Goal: Navigation & Orientation: Locate item on page

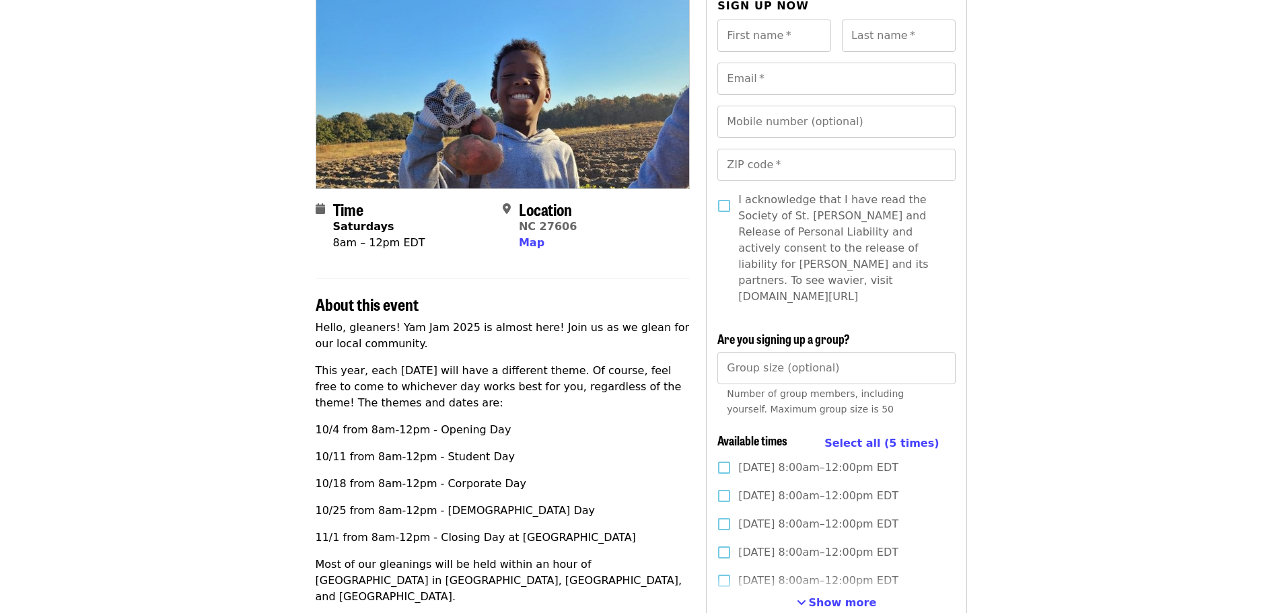
scroll to position [67, 0]
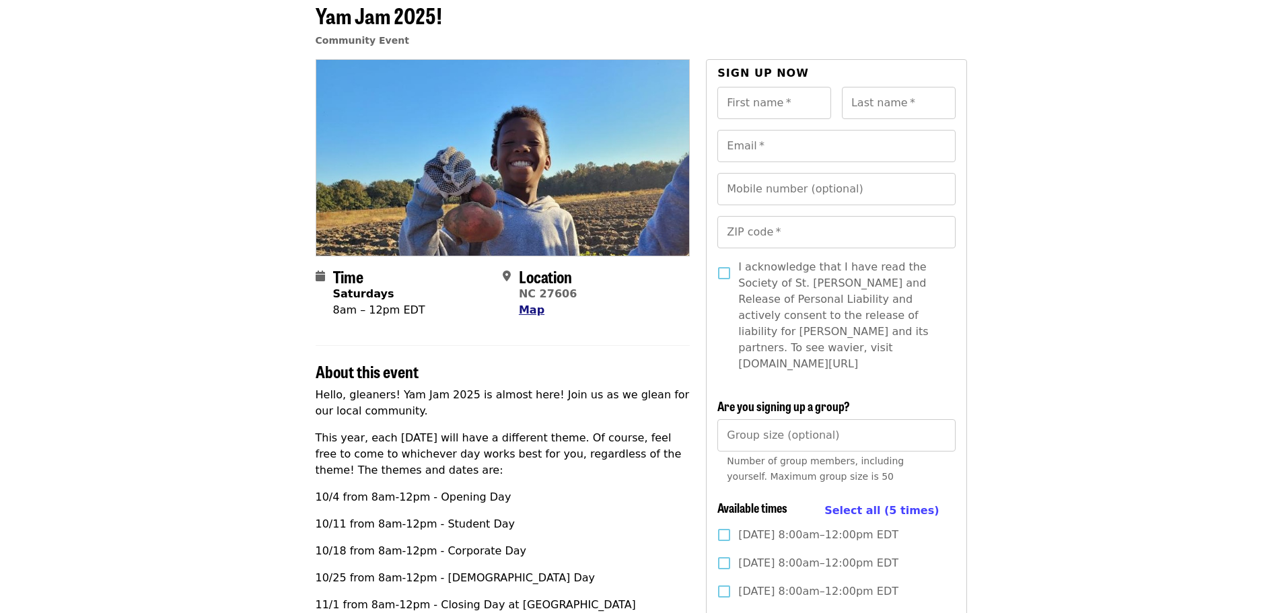
click at [529, 309] on span "Map" at bounding box center [532, 309] width 26 height 13
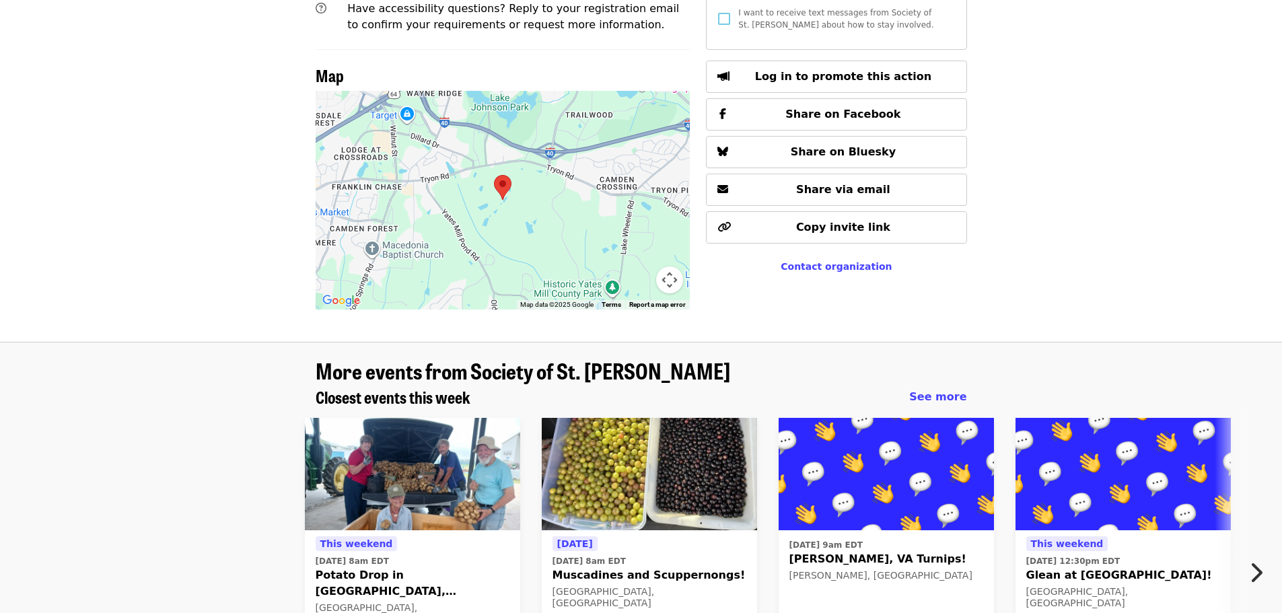
scroll to position [926, 0]
click at [503, 151] on div at bounding box center [503, 199] width 375 height 219
click at [494, 174] on area at bounding box center [494, 174] width 0 height 0
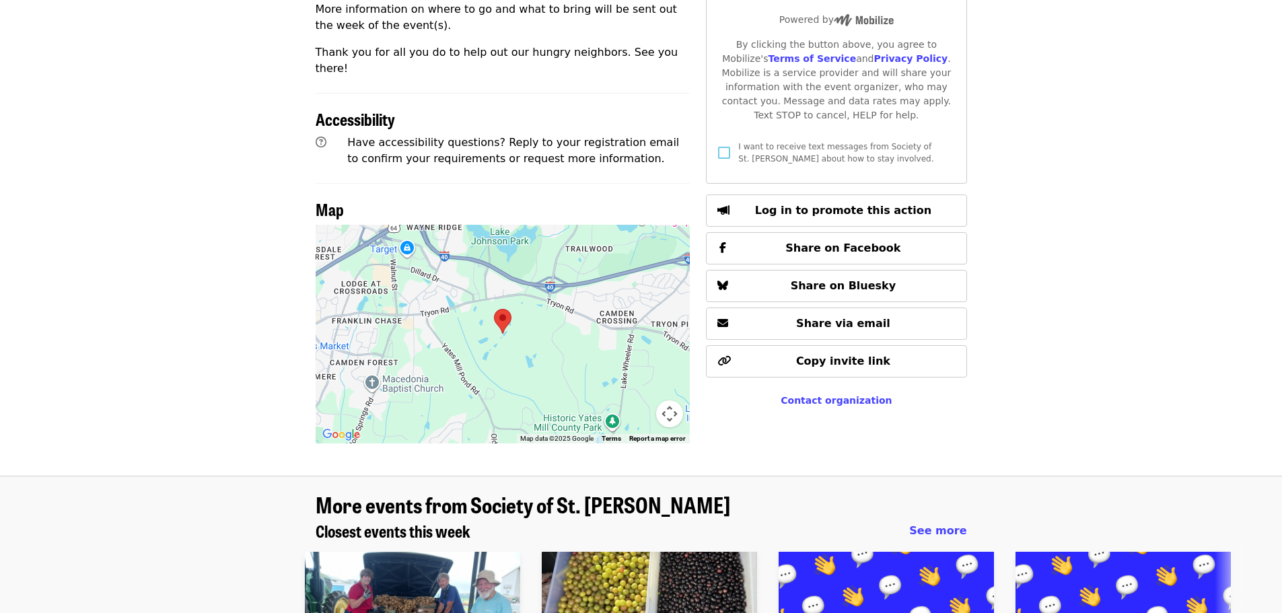
scroll to position [859, 0]
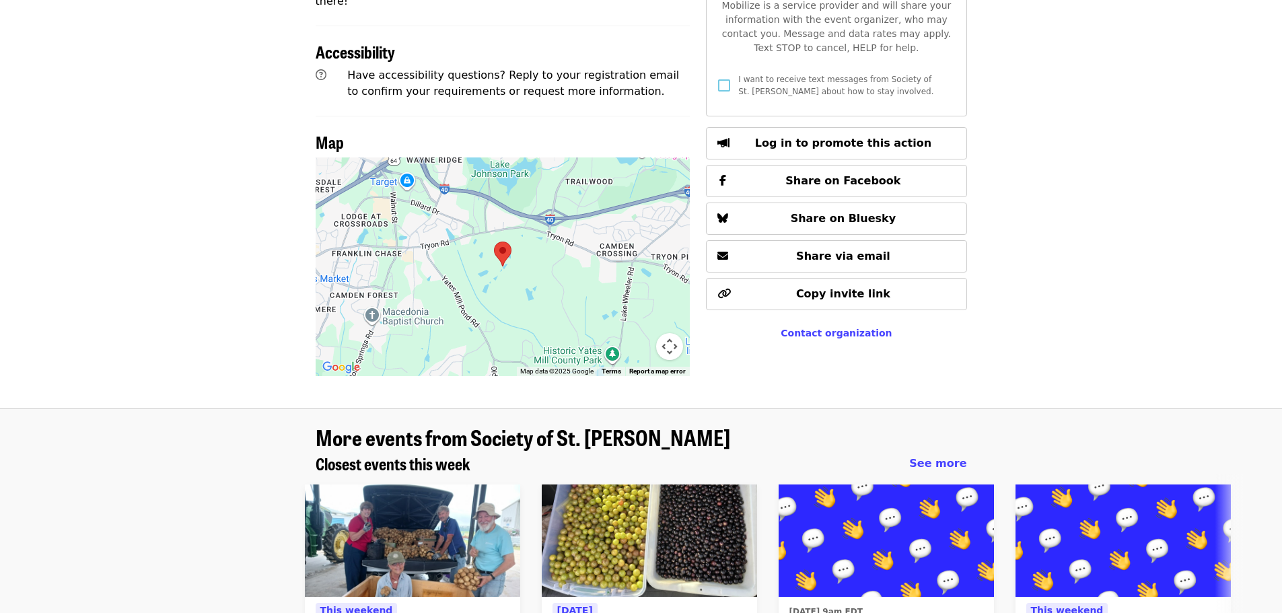
click at [508, 229] on div at bounding box center [503, 266] width 375 height 219
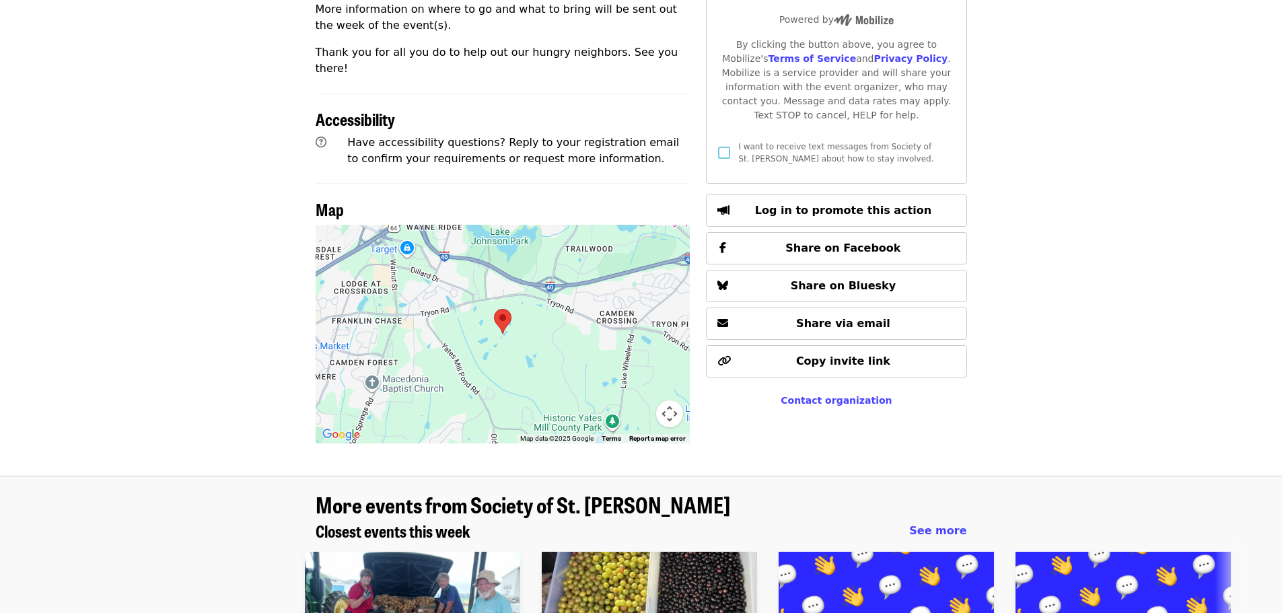
click at [669, 400] on button "Map camera controls" at bounding box center [669, 413] width 27 height 27
click at [632, 333] on button "Zoom in" at bounding box center [635, 346] width 27 height 27
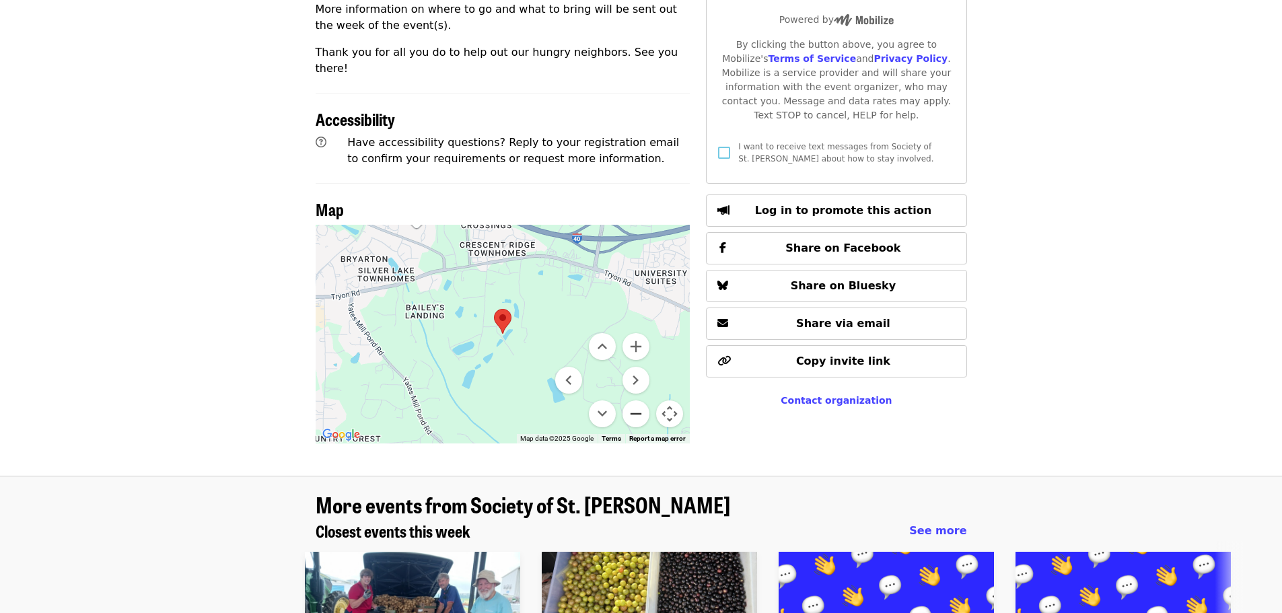
click at [637, 400] on button "Zoom out" at bounding box center [635, 413] width 27 height 27
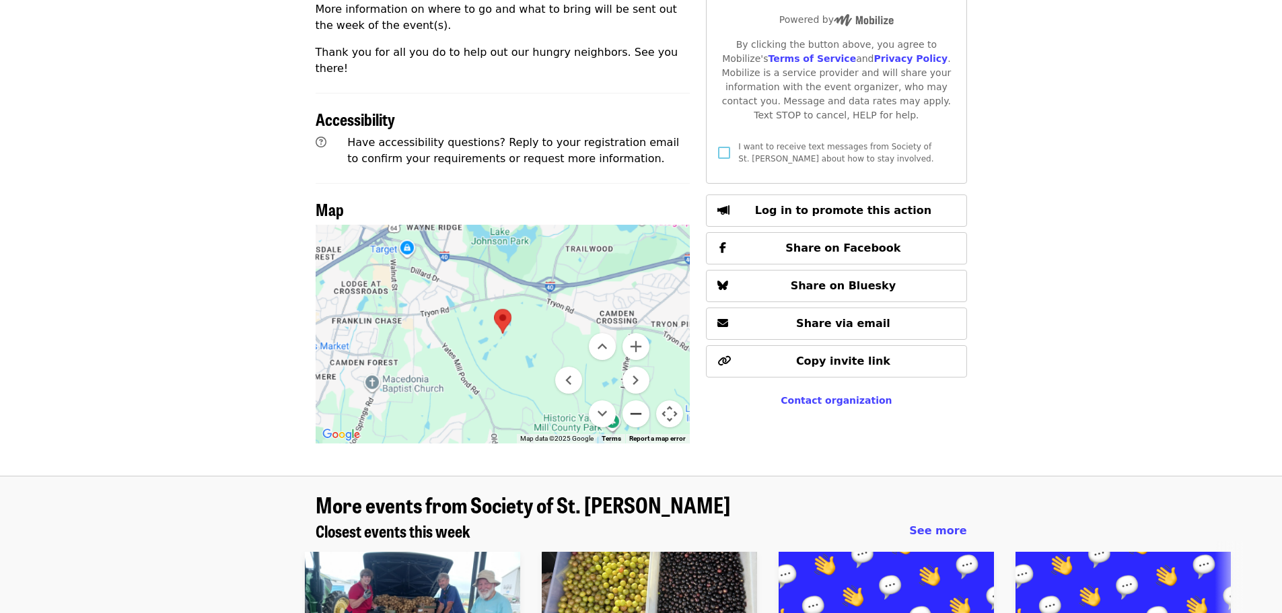
click at [637, 400] on button "Zoom out" at bounding box center [635, 413] width 27 height 27
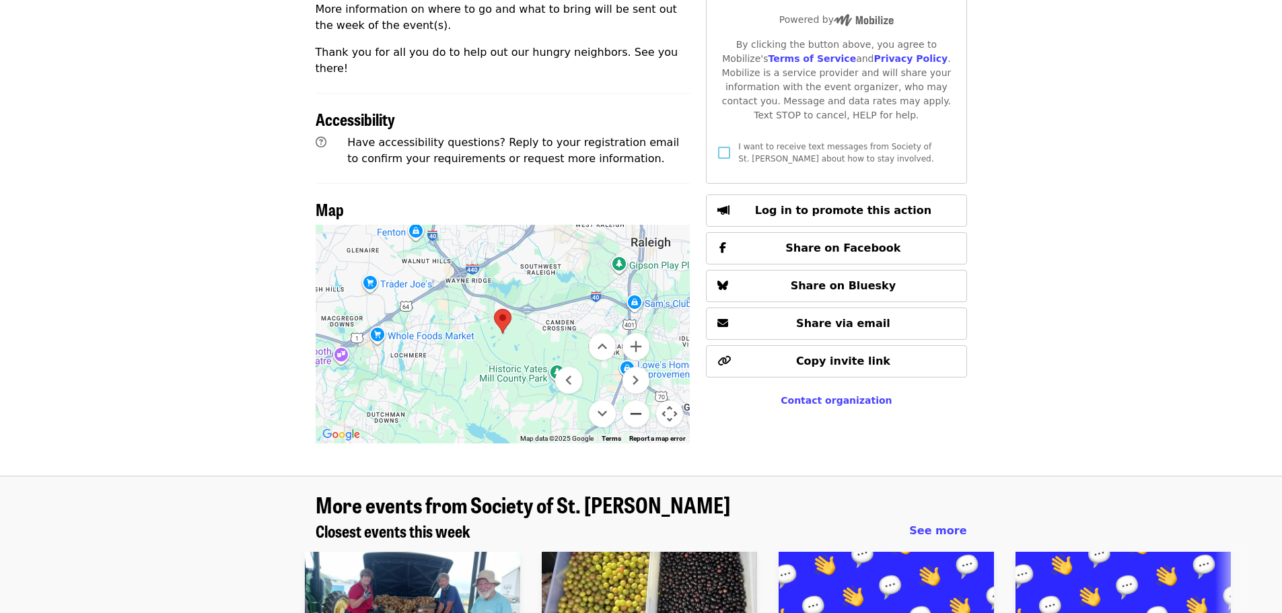
click at [637, 400] on button "Zoom out" at bounding box center [635, 413] width 27 height 27
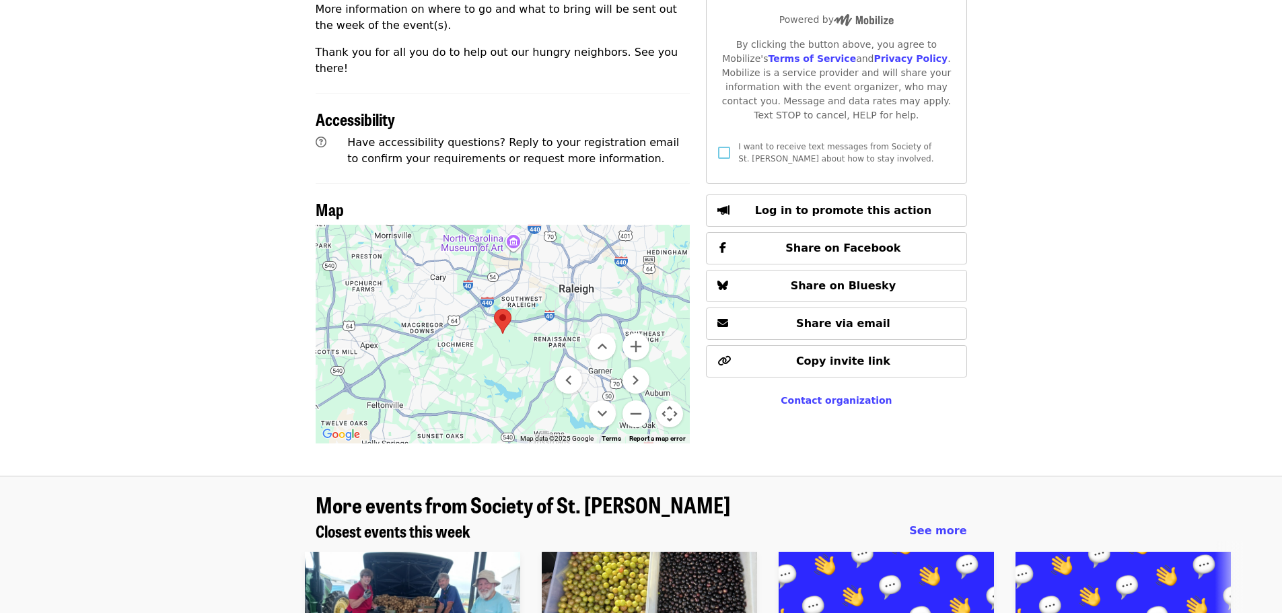
click at [657, 400] on button "Map camera controls" at bounding box center [669, 413] width 27 height 27
click at [669, 400] on button "Map camera controls" at bounding box center [669, 413] width 27 height 27
click at [639, 400] on button "Zoom out" at bounding box center [635, 413] width 27 height 27
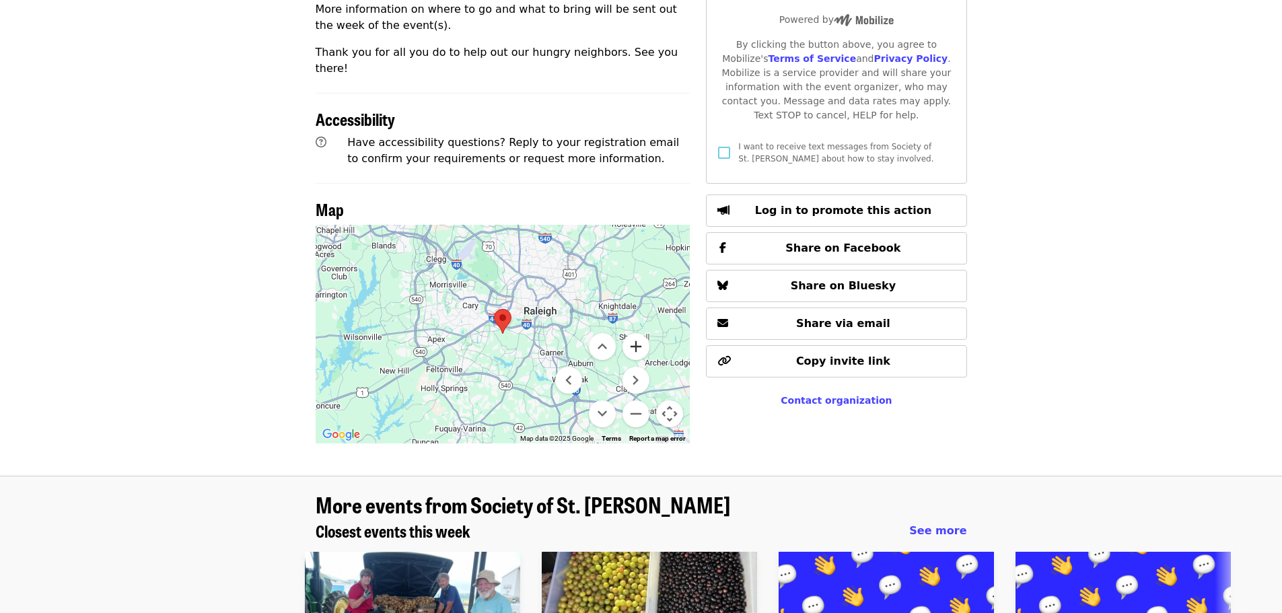
click at [634, 333] on button "Zoom in" at bounding box center [635, 346] width 27 height 27
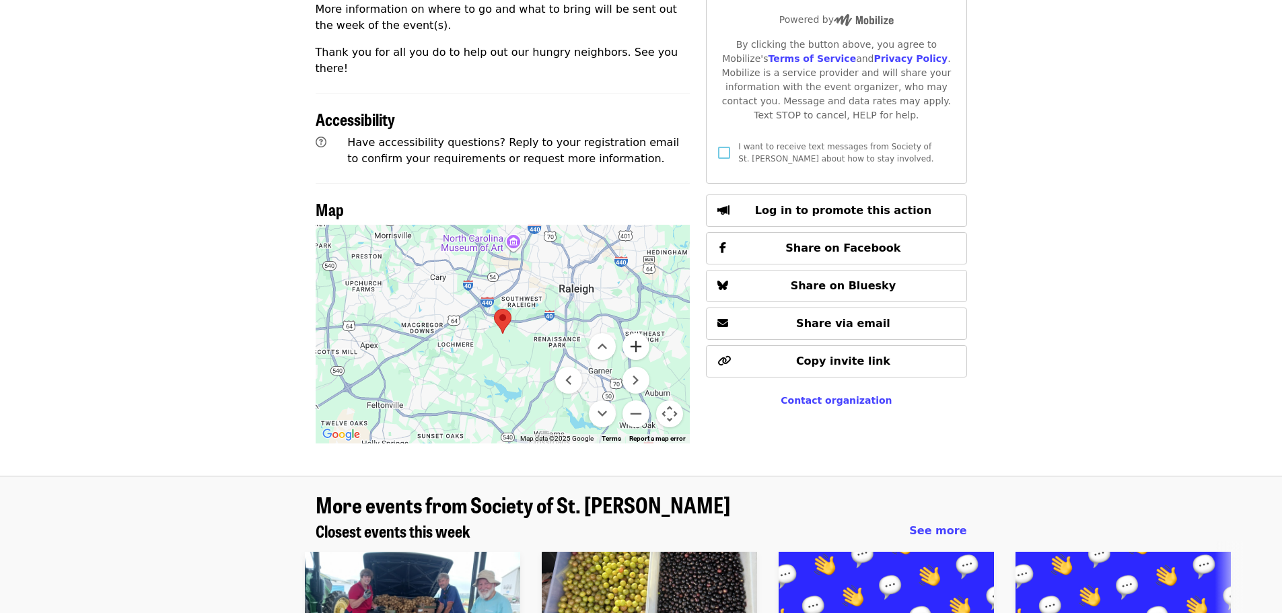
click at [634, 333] on button "Zoom in" at bounding box center [635, 346] width 27 height 27
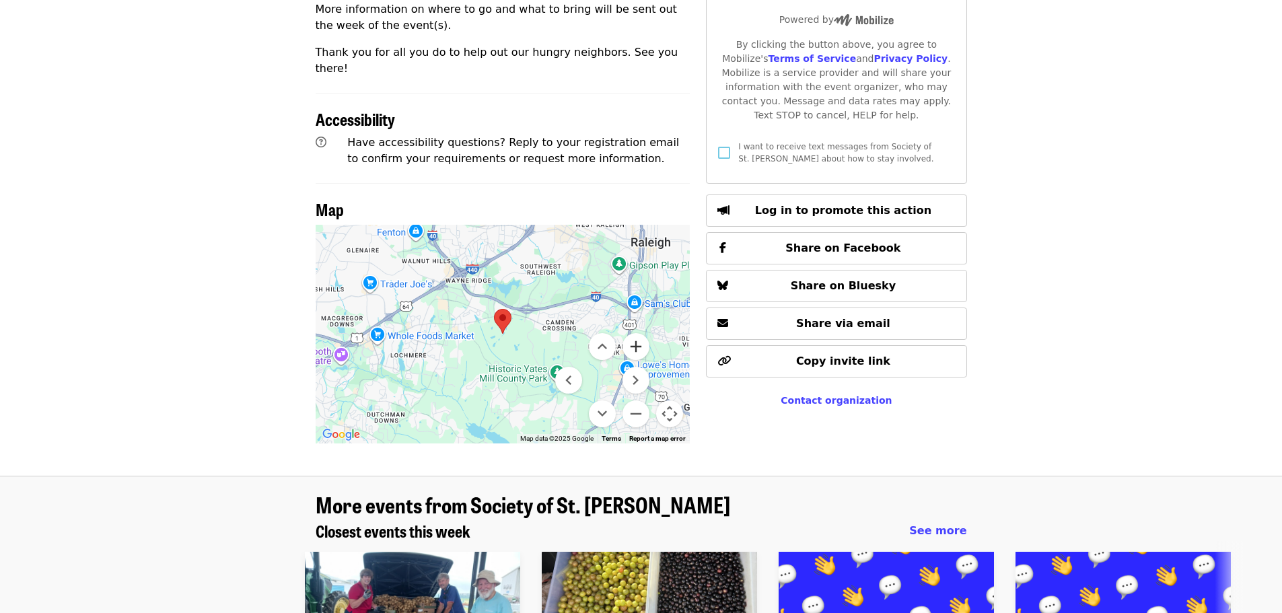
click at [634, 333] on button "Zoom in" at bounding box center [635, 346] width 27 height 27
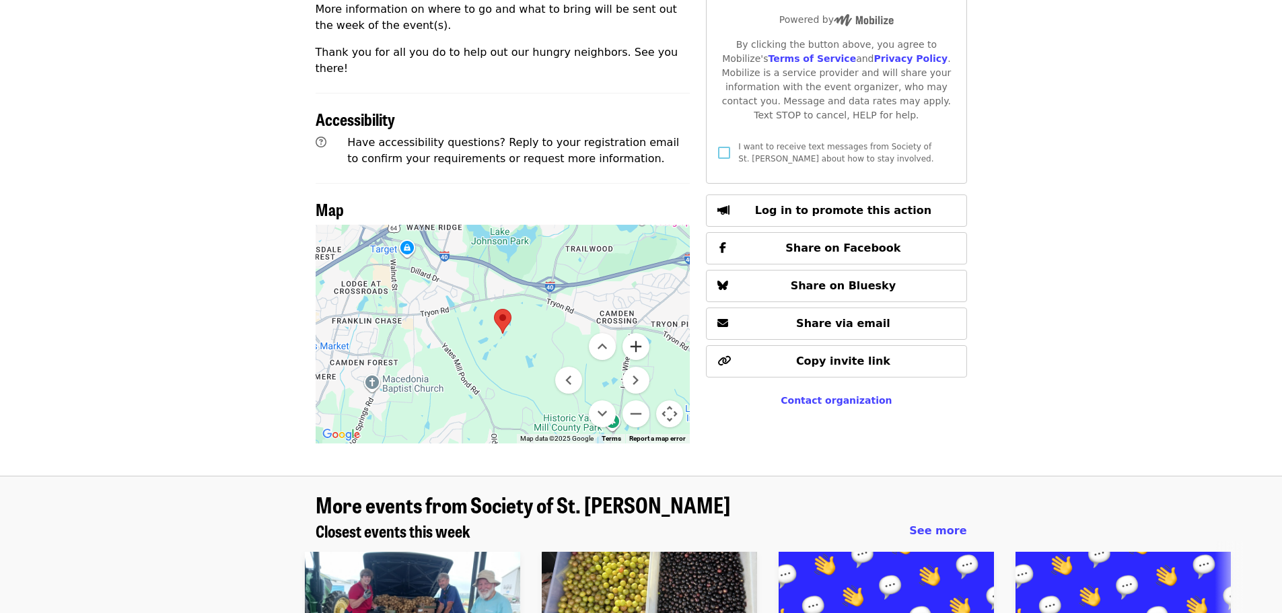
click at [634, 333] on button "Zoom in" at bounding box center [635, 346] width 27 height 27
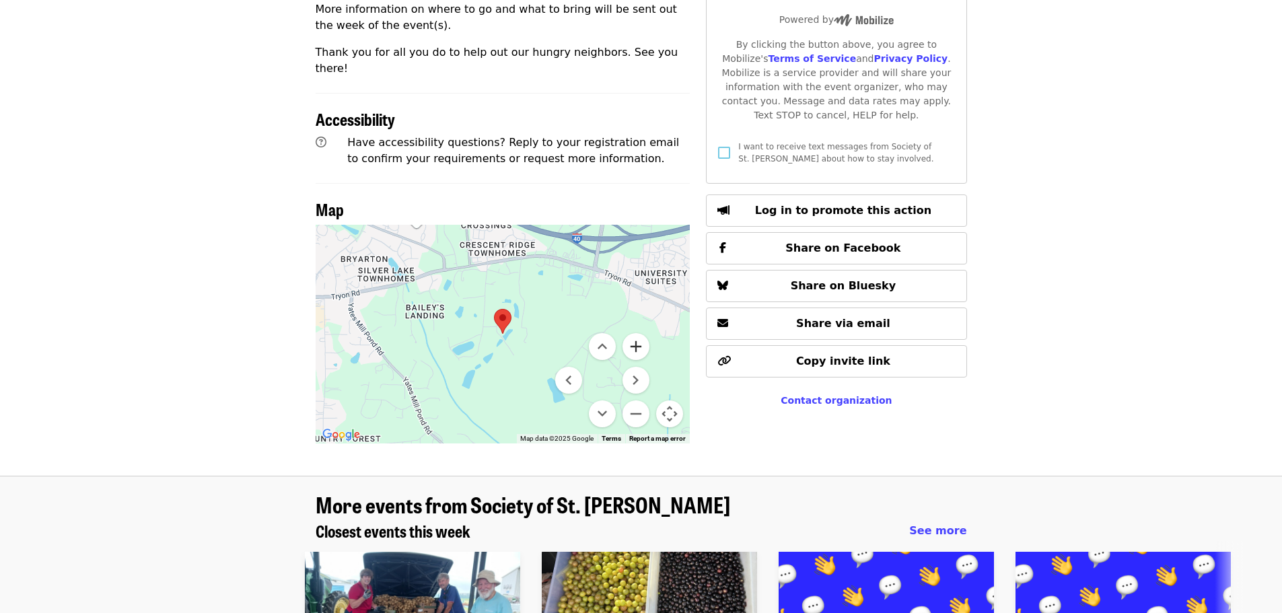
click at [634, 333] on button "Zoom in" at bounding box center [635, 346] width 27 height 27
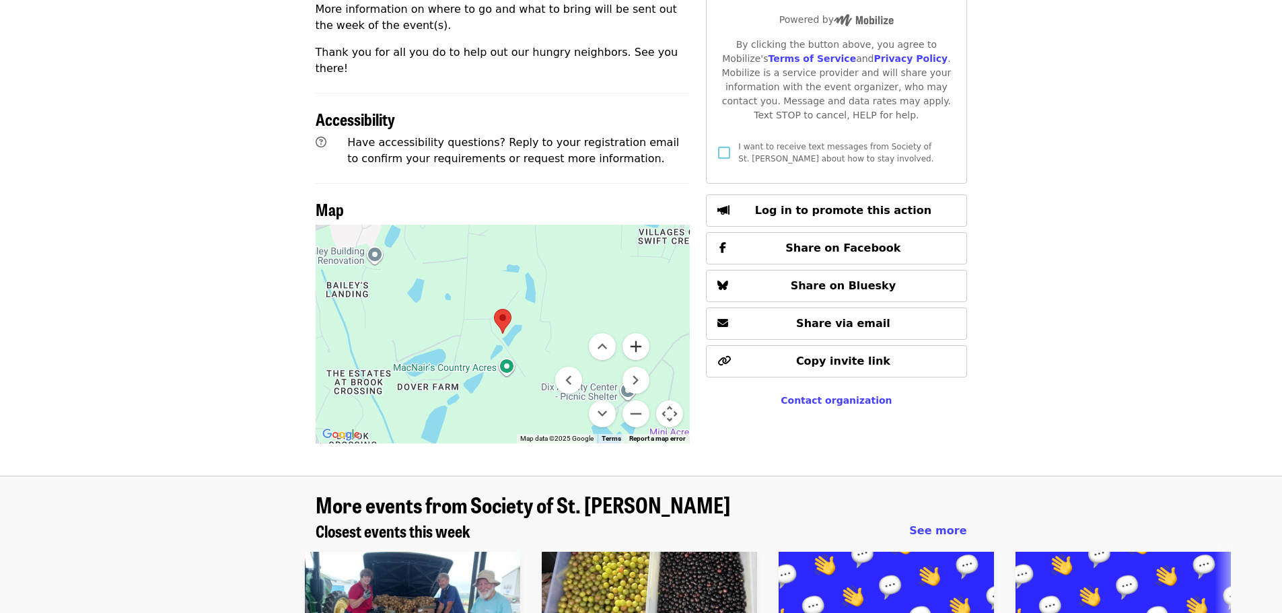
click at [634, 333] on button "Zoom in" at bounding box center [635, 346] width 27 height 27
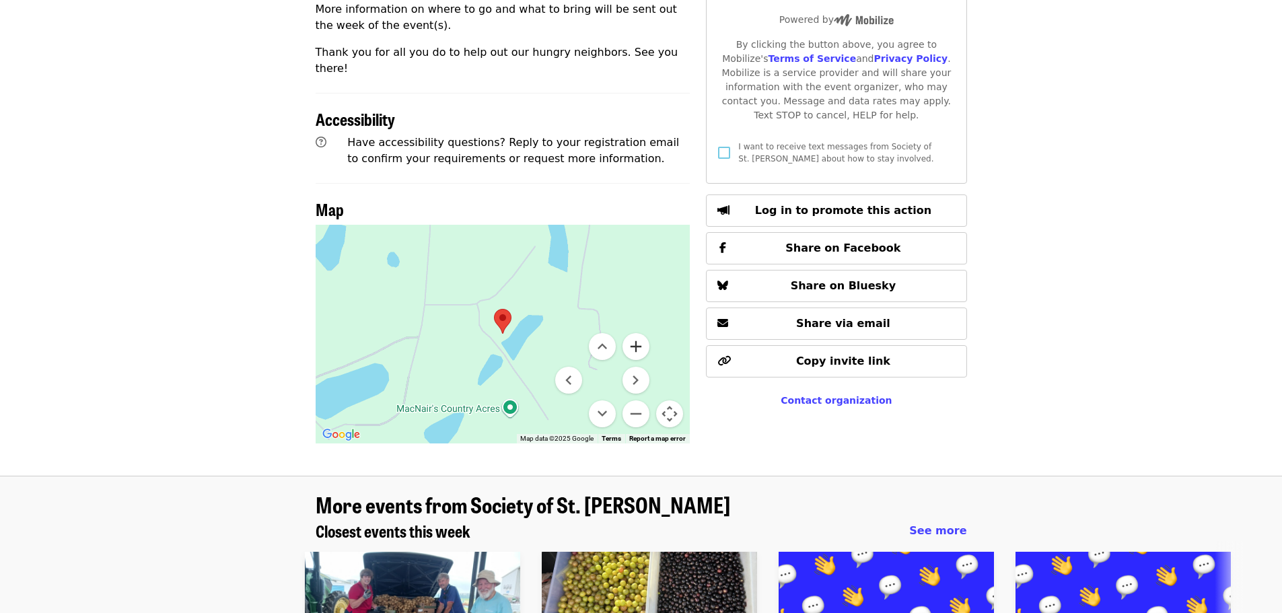
click at [634, 333] on button "Zoom in" at bounding box center [635, 346] width 27 height 27
